Goal: Browse casually: Explore the website without a specific task or goal

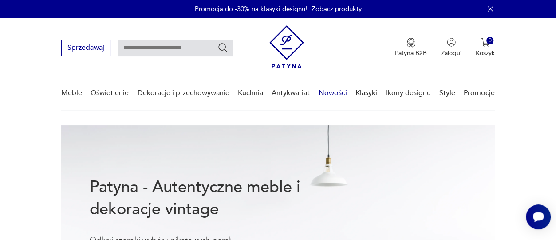
click at [334, 90] on link "Nowości" at bounding box center [333, 93] width 28 height 34
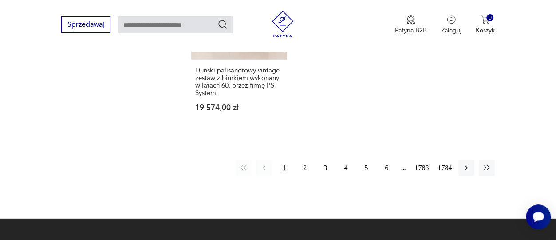
scroll to position [1194, 0]
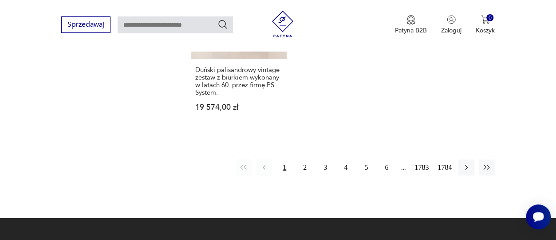
click at [304, 159] on button "2" at bounding box center [305, 167] width 16 height 16
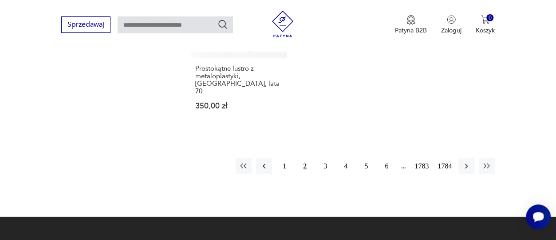
scroll to position [1251, 0]
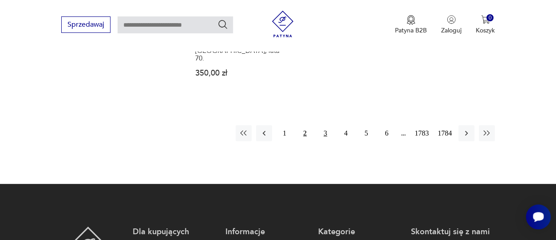
click at [324, 125] on button "3" at bounding box center [325, 133] width 16 height 16
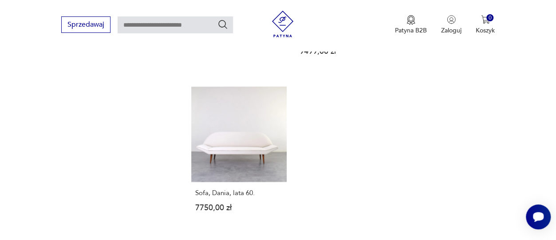
scroll to position [1126, 0]
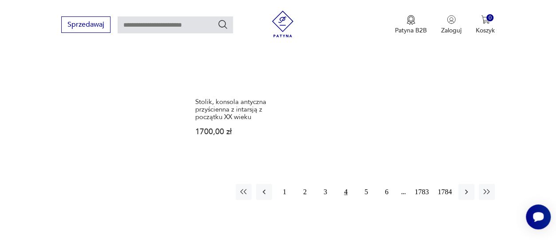
scroll to position [1269, 0]
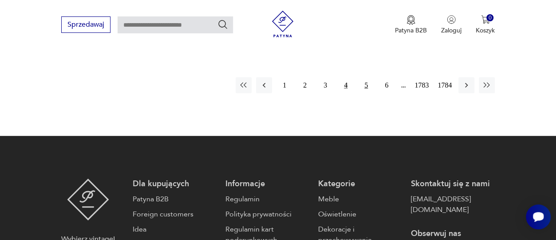
click at [368, 77] on button "5" at bounding box center [366, 85] width 16 height 16
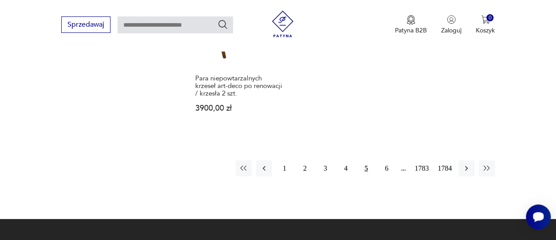
scroll to position [1180, 0]
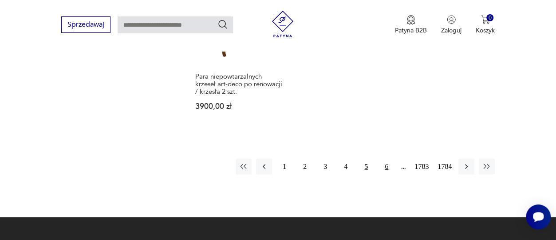
click at [388, 158] on button "6" at bounding box center [387, 166] width 16 height 16
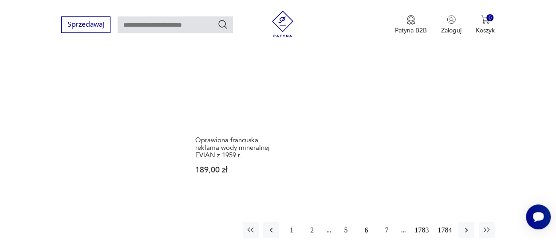
scroll to position [1180, 0]
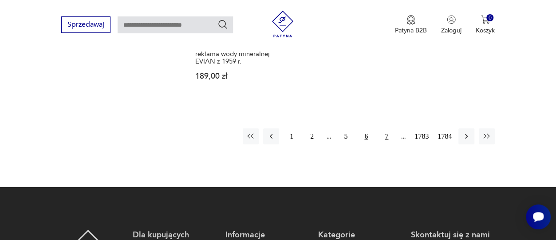
click at [387, 128] on button "7" at bounding box center [387, 136] width 16 height 16
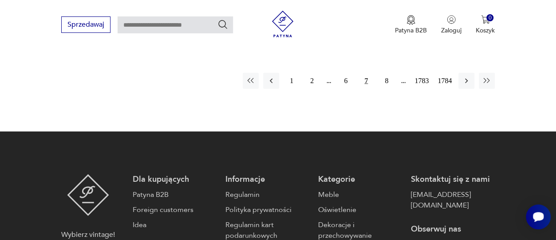
scroll to position [1251, 0]
